Goal: Task Accomplishment & Management: Complete application form

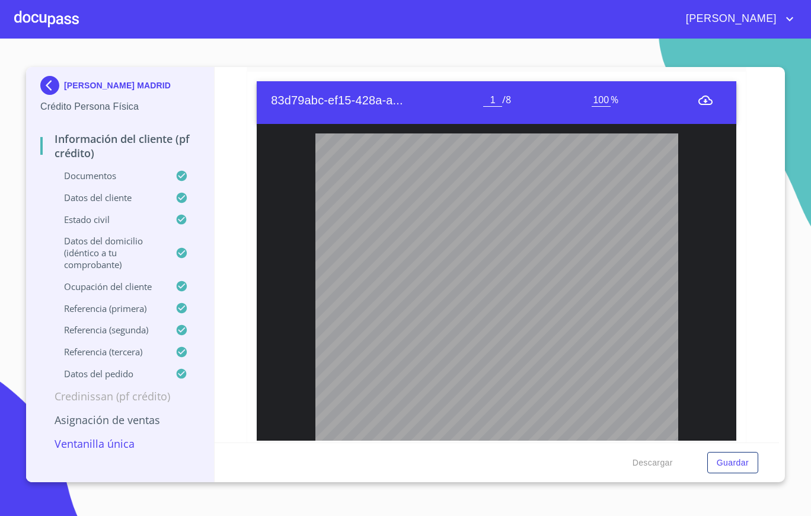
scroll to position [764, 0]
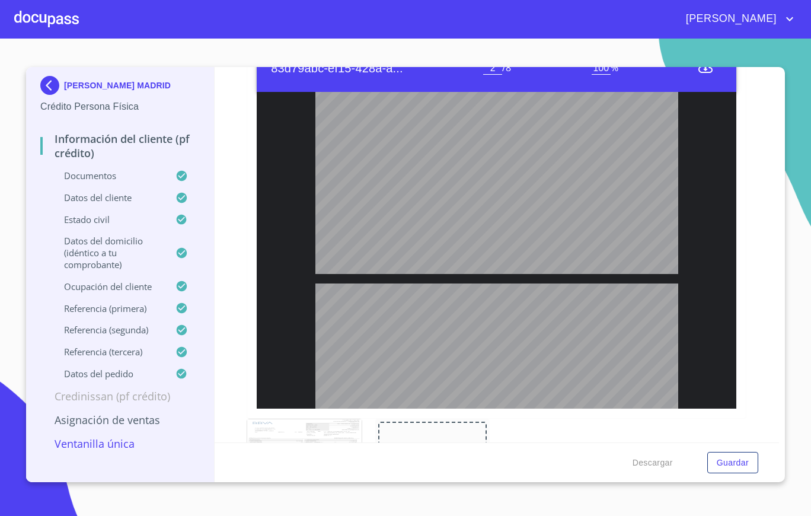
type input "3"
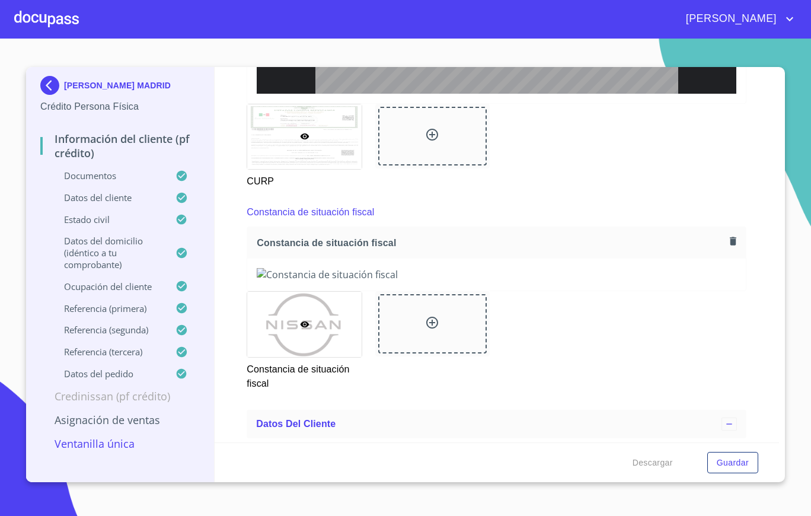
scroll to position [3389, 0]
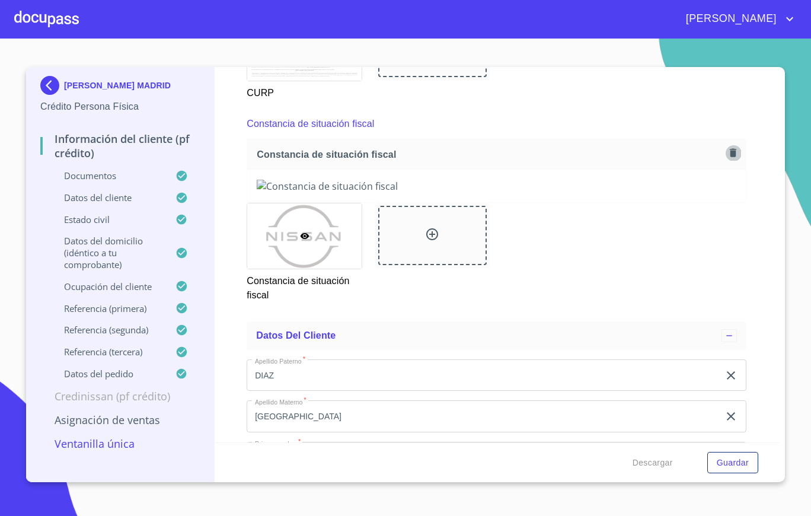
click at [728, 161] on button "button" at bounding box center [733, 153] width 16 height 16
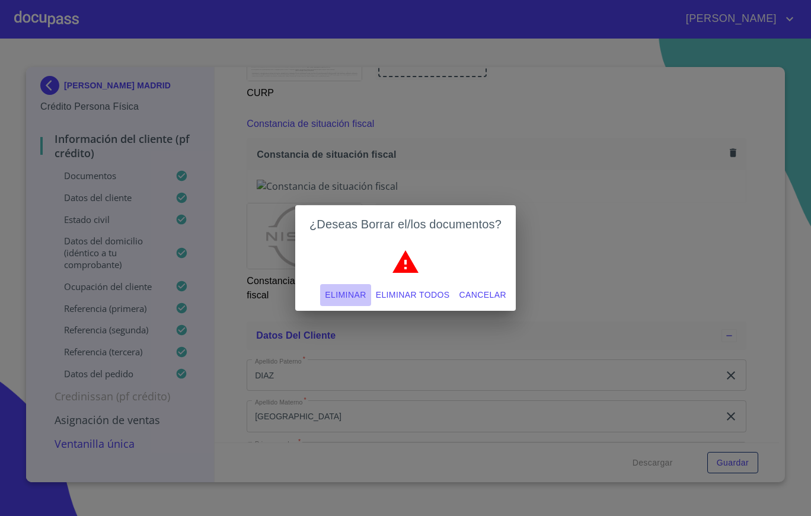
click at [351, 289] on span "Eliminar" at bounding box center [345, 295] width 41 height 15
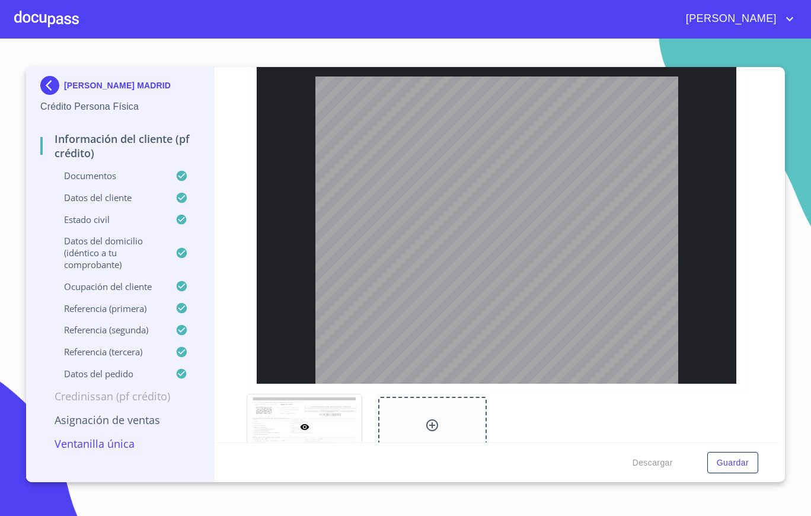
scroll to position [3562, 0]
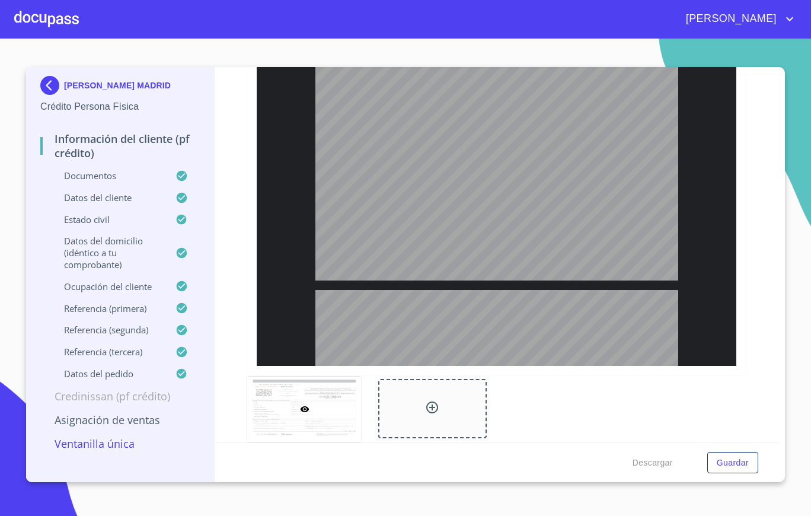
type input "2"
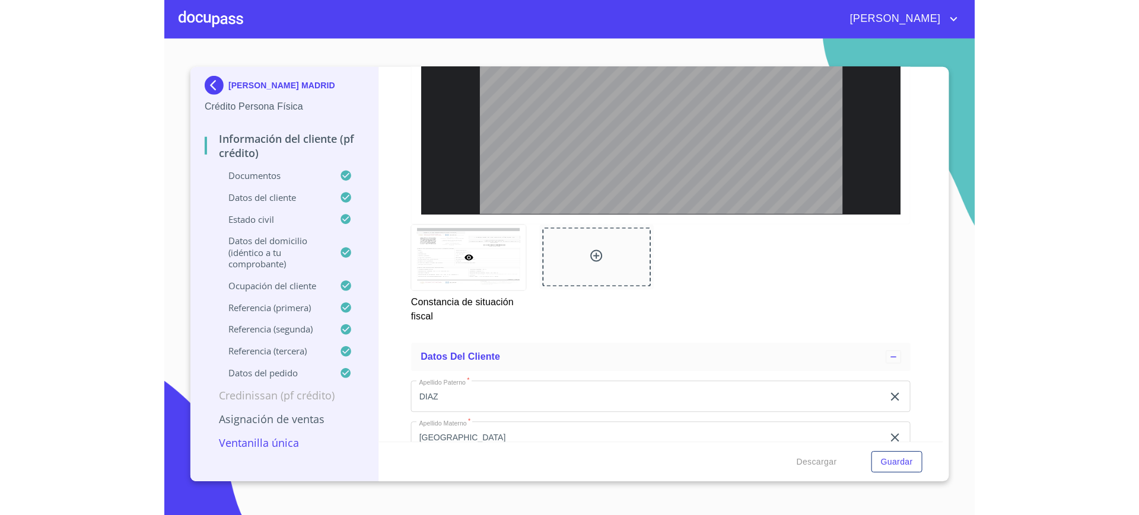
scroll to position [3714, 0]
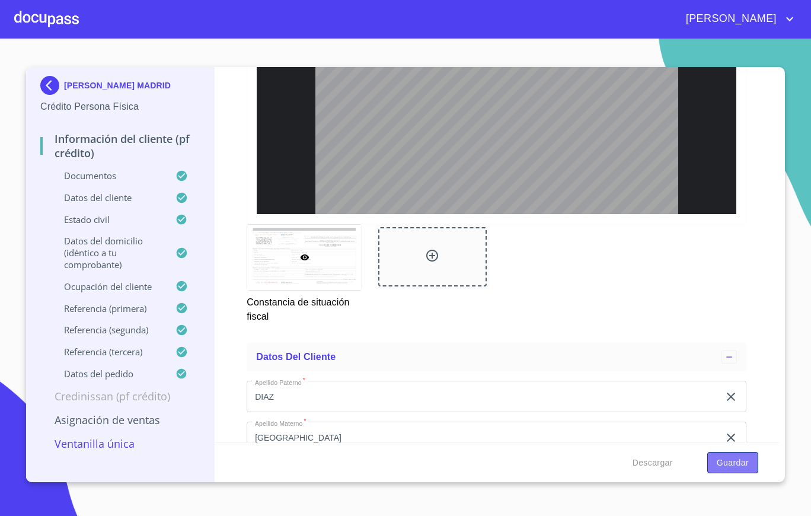
click at [746, 467] on span "Guardar" at bounding box center [733, 463] width 32 height 15
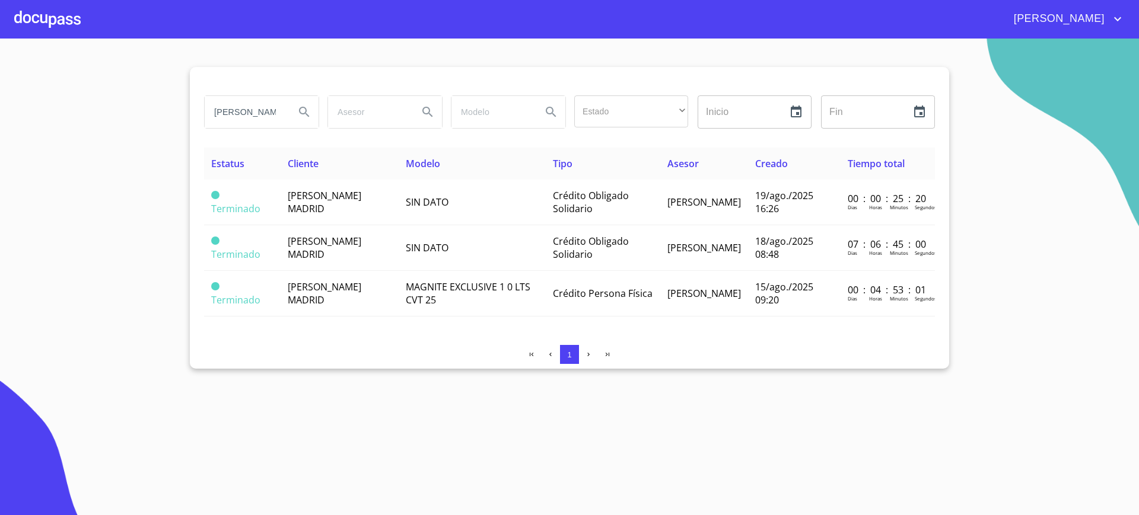
click at [76, 21] on div at bounding box center [47, 19] width 66 height 38
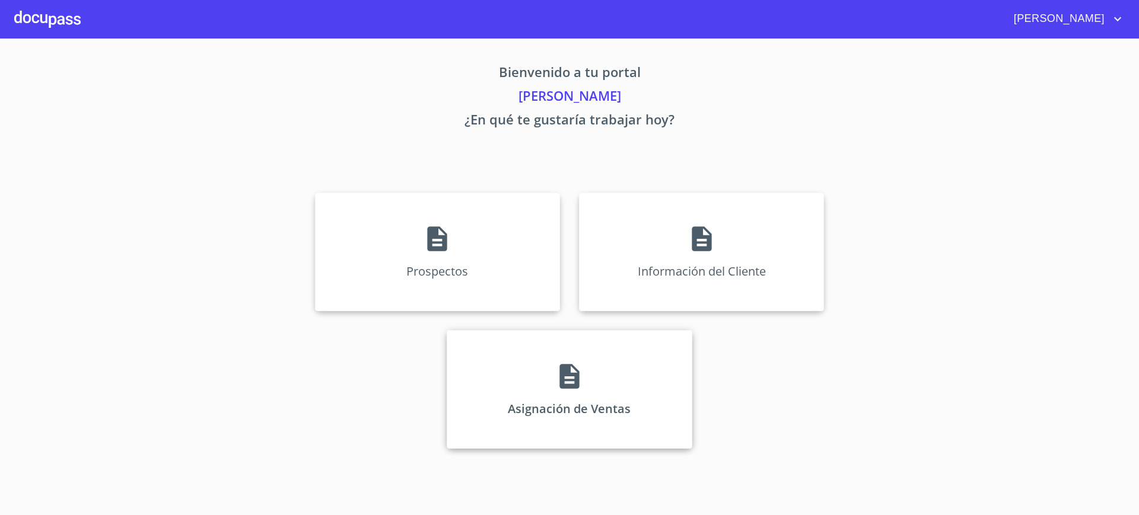
click at [514, 358] on div "Asignación de Ventas" at bounding box center [569, 389] width 245 height 119
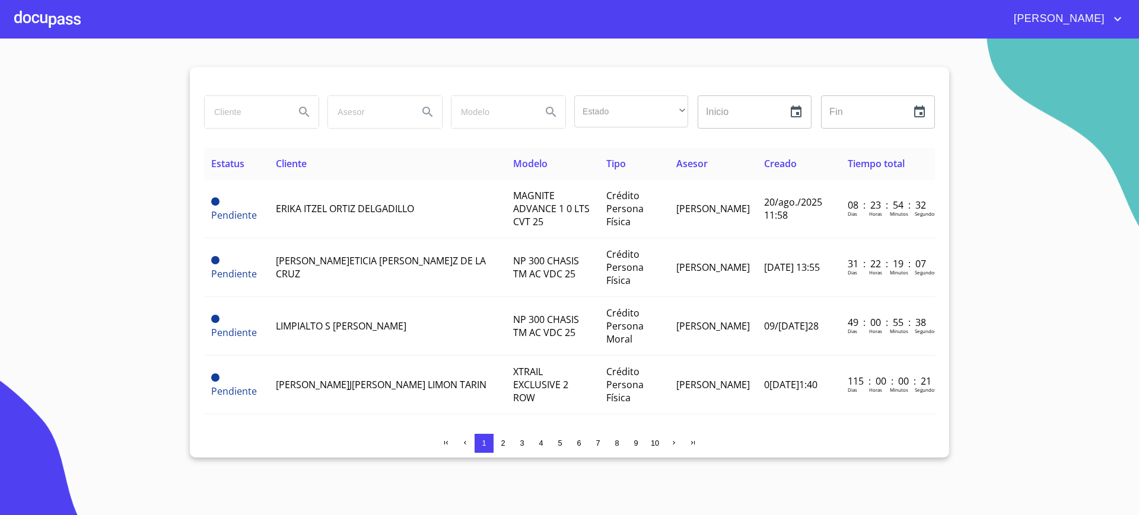
click at [222, 112] on input "search" at bounding box center [245, 112] width 81 height 32
type input "[PERSON_NAME]"
